Goal: Navigation & Orientation: Go to known website

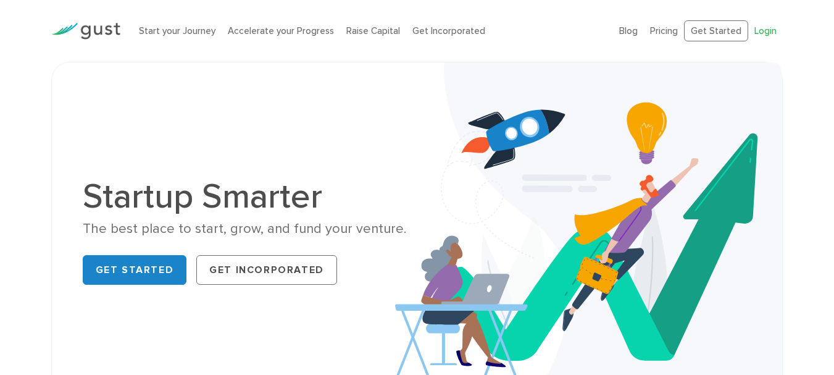
click at [764, 35] on link "Login" at bounding box center [766, 30] width 22 height 11
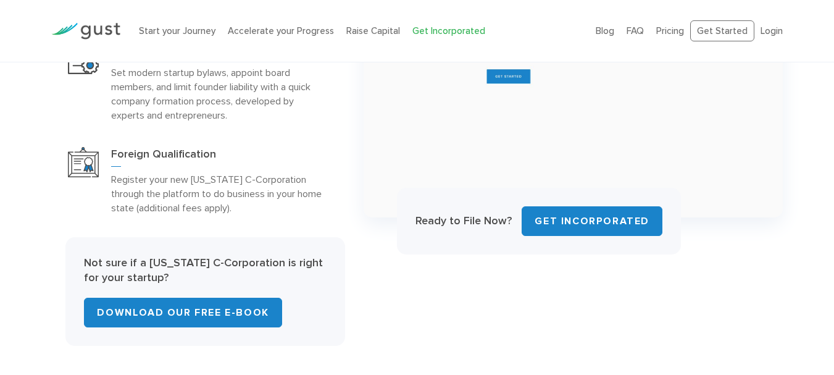
scroll to position [574, 0]
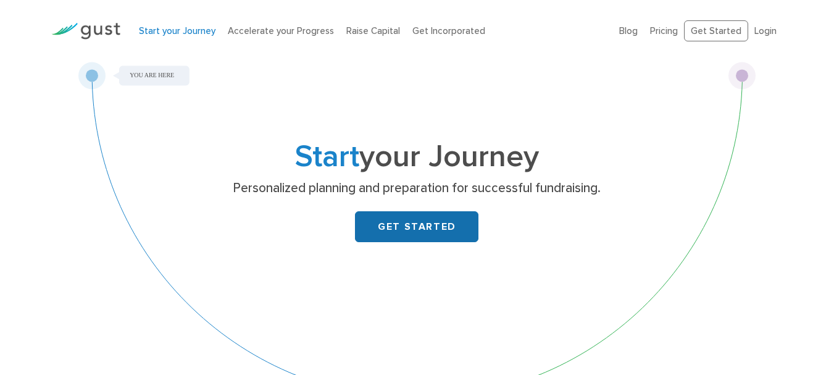
click at [388, 242] on link "GET STARTED" at bounding box center [417, 226] width 124 height 31
